Goal: Find specific page/section: Find specific page/section

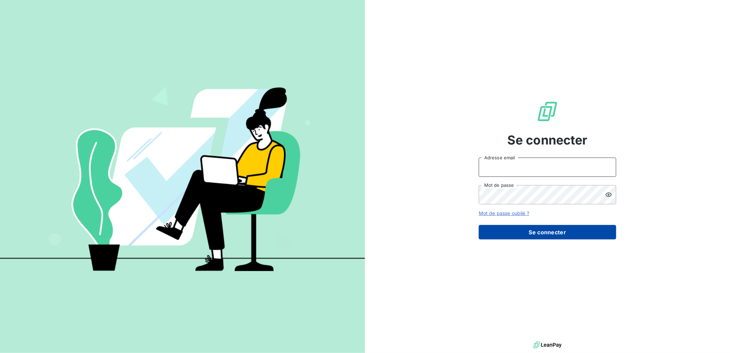
type input "c.levron-maillard@auditpl.fr"
click at [508, 228] on button "Se connecter" at bounding box center [548, 232] width 138 height 14
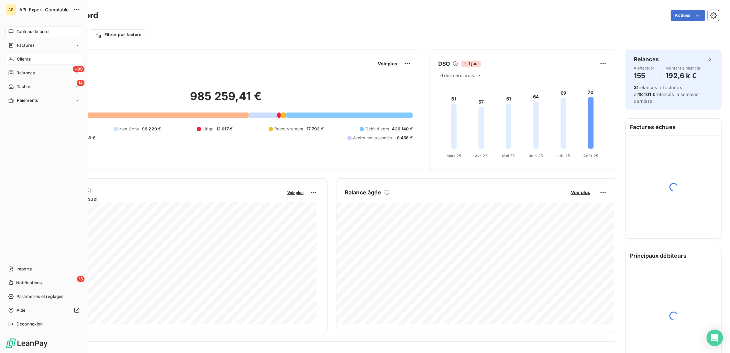
click at [28, 61] on span "Clients" at bounding box center [24, 59] width 14 height 6
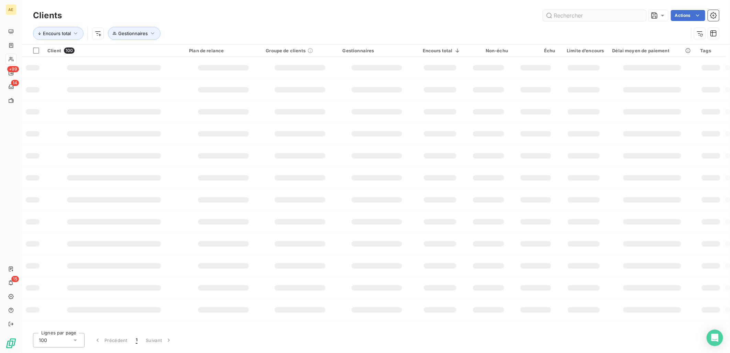
click at [594, 18] on input "text" at bounding box center [594, 15] width 103 height 11
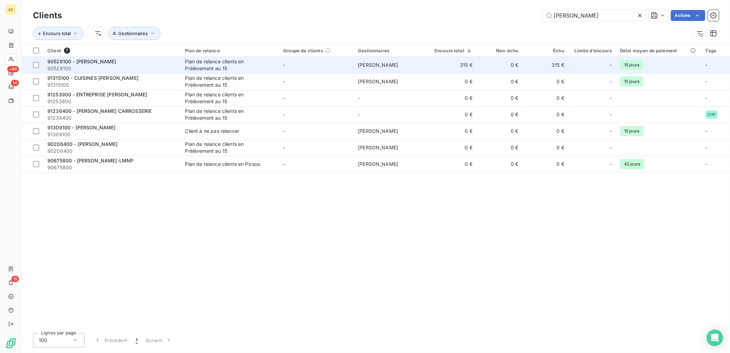
type input "[PERSON_NAME]"
click at [167, 65] on span "90528100" at bounding box center [112, 68] width 130 height 7
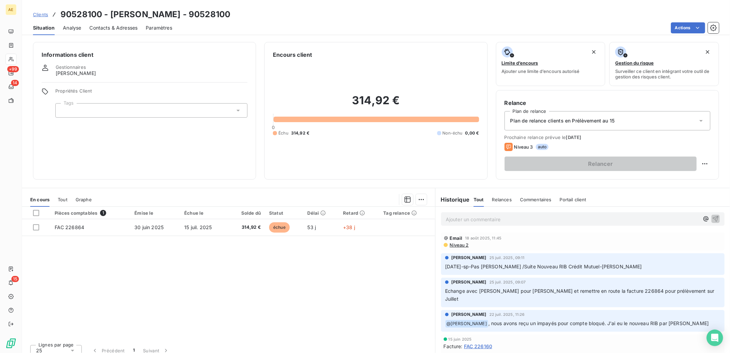
click at [39, 12] on span "Clients" at bounding box center [40, 15] width 15 height 6
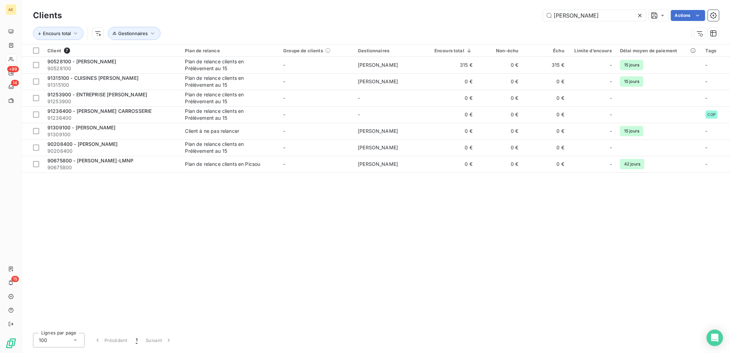
drag, startPoint x: 581, startPoint y: 18, endPoint x: 487, endPoint y: 28, distance: 93.7
click at [487, 28] on div "Clients [PERSON_NAME] Actions Encours total Gestionnaires" at bounding box center [376, 26] width 686 height 36
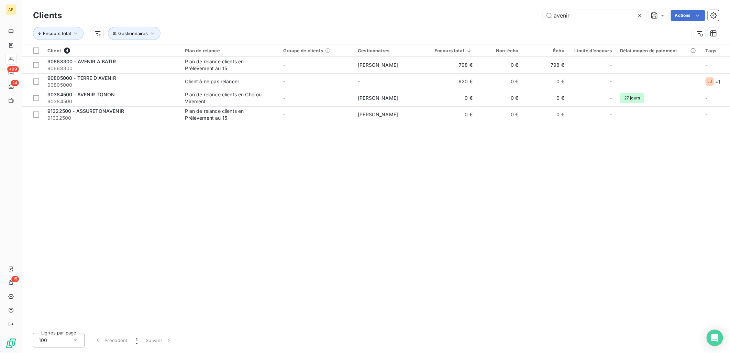
type input "avenir"
